Goal: Task Accomplishment & Management: Use online tool/utility

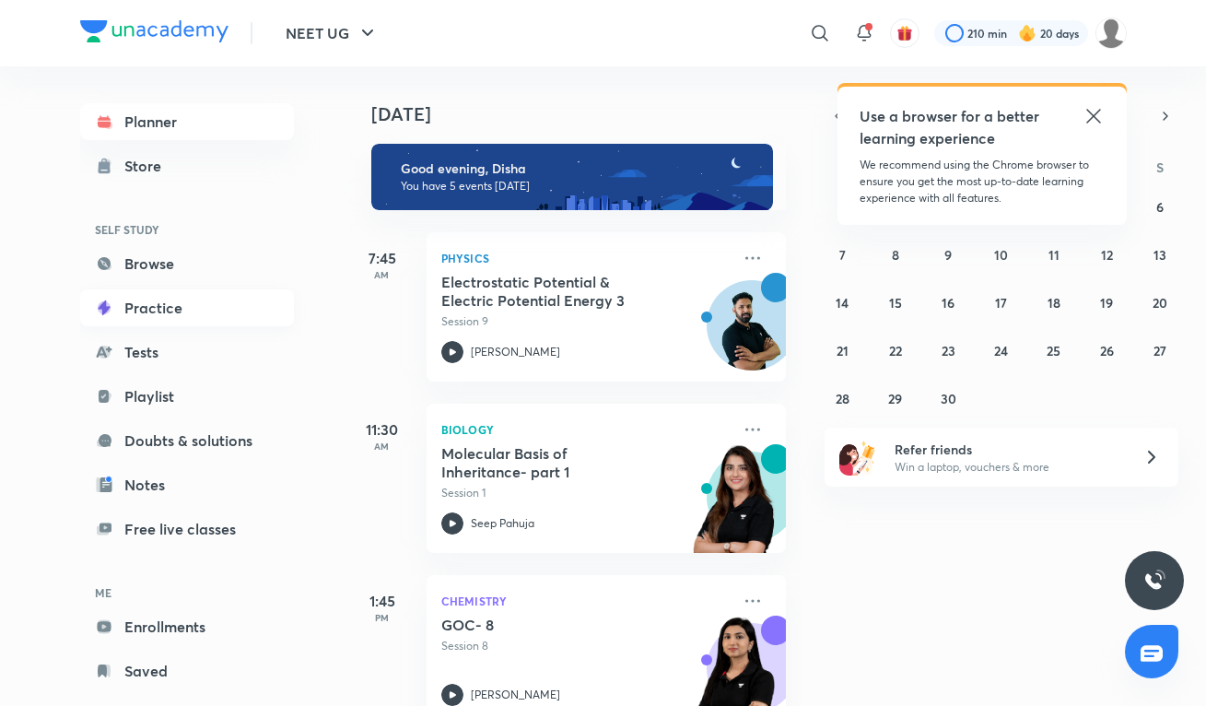
click at [177, 317] on link "Practice" at bounding box center [187, 307] width 214 height 37
click at [1093, 113] on icon at bounding box center [1093, 116] width 22 height 22
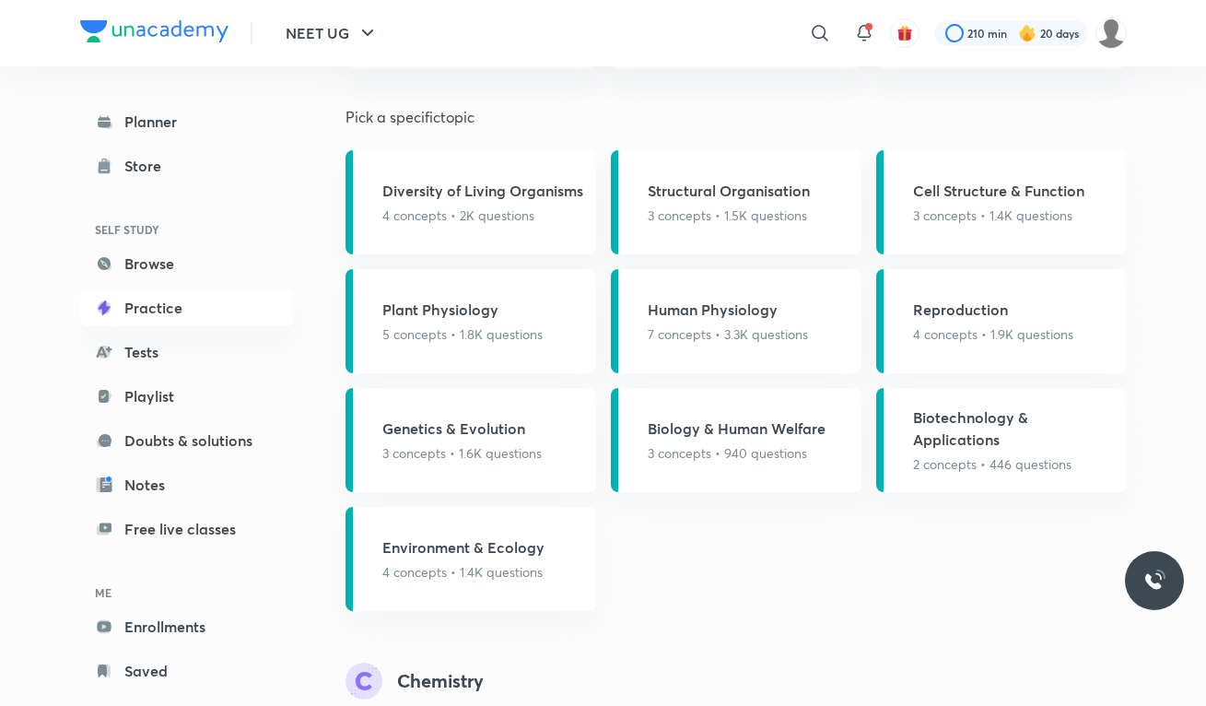
scroll to position [1349, 0]
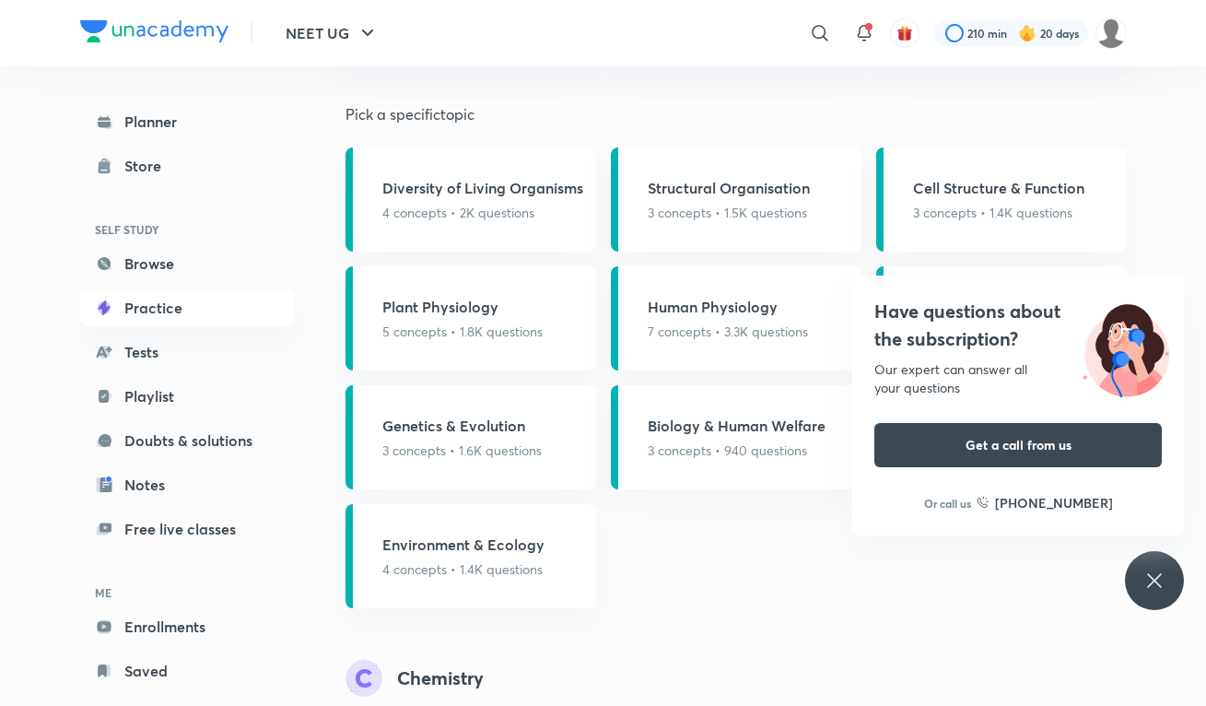
click at [1161, 584] on icon at bounding box center [1154, 580] width 22 height 22
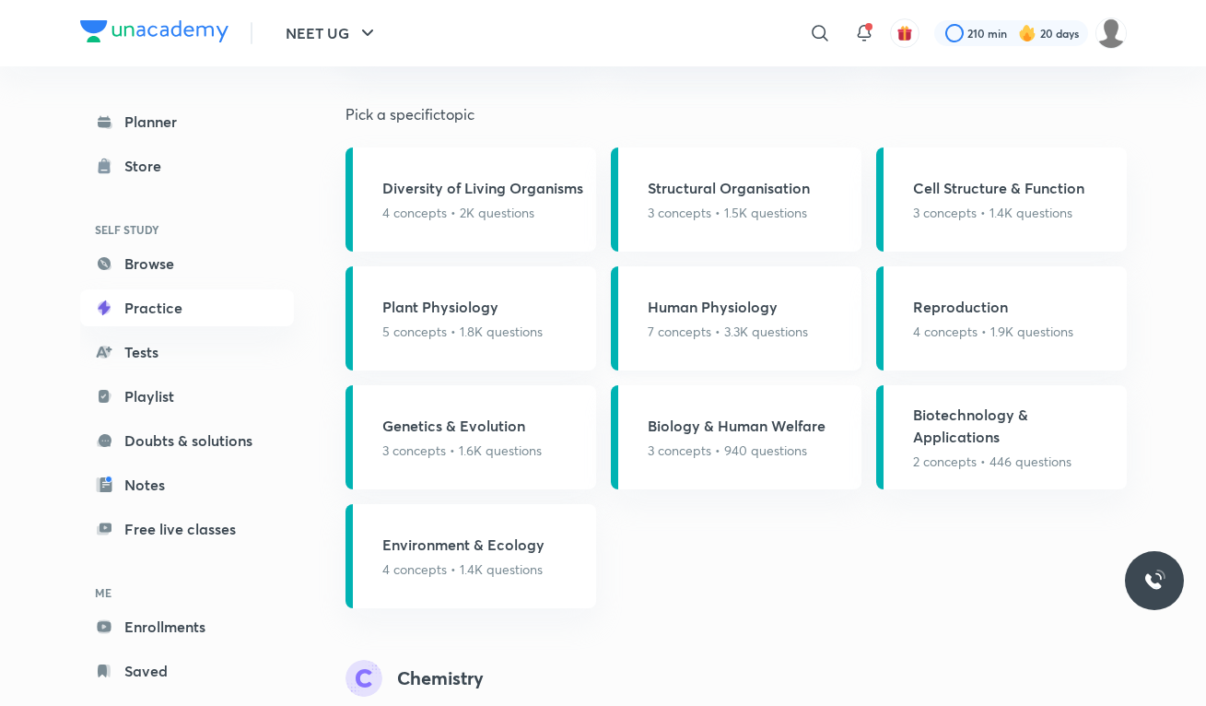
click at [750, 308] on h5 "Human Physiology" at bounding box center [727, 307] width 160 height 22
